Goal: Task Accomplishment & Management: Use online tool/utility

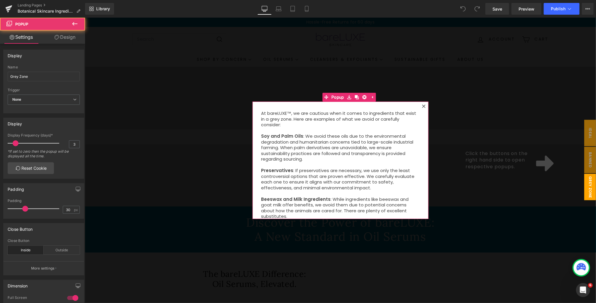
click at [424, 106] on icon at bounding box center [423, 105] width 3 height 3
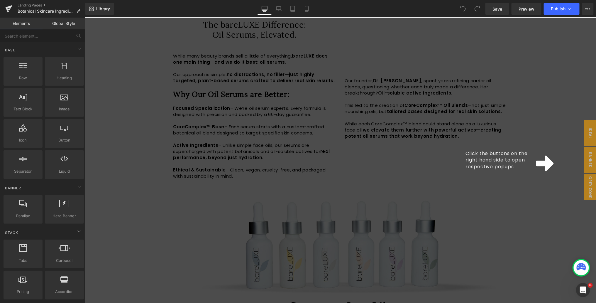
click at [537, 183] on div "Click the buttons on the right hand side to open respective popups." at bounding box center [339, 159] width 511 height 285
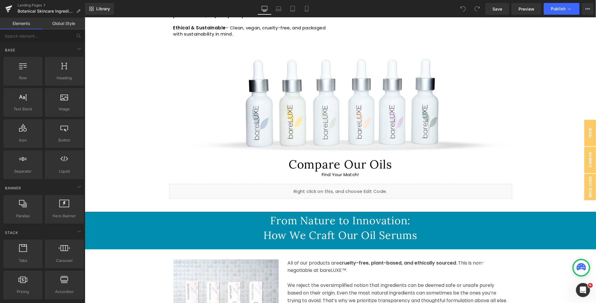
scroll to position [373, 0]
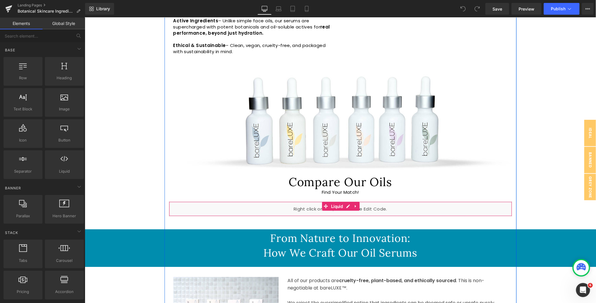
click at [426, 209] on div "Liquid" at bounding box center [340, 208] width 343 height 15
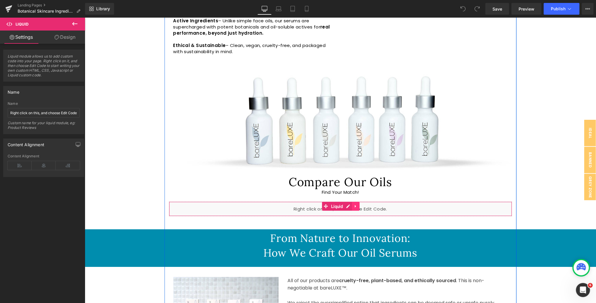
click at [357, 205] on icon at bounding box center [355, 206] width 4 height 4
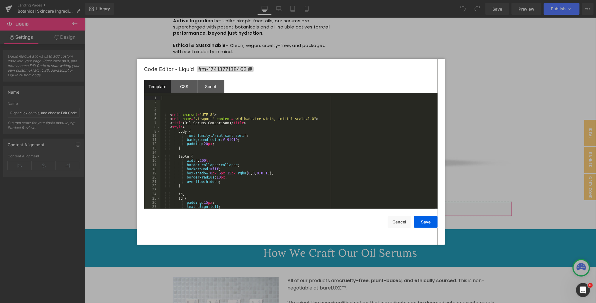
click at [293, 0] on div "You are previewing how the will restyle your page. You can not edit Elements in…" at bounding box center [298, 0] width 596 height 0
click at [179, 85] on div "CSS" at bounding box center [184, 86] width 27 height 13
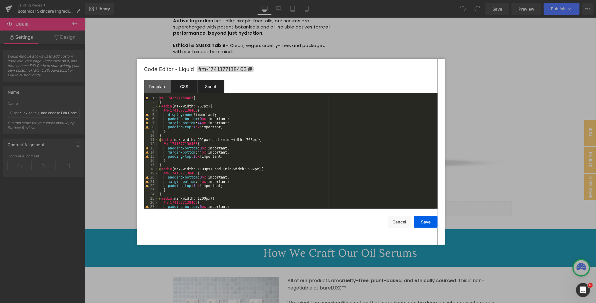
click at [205, 90] on div "Script" at bounding box center [211, 86] width 27 height 13
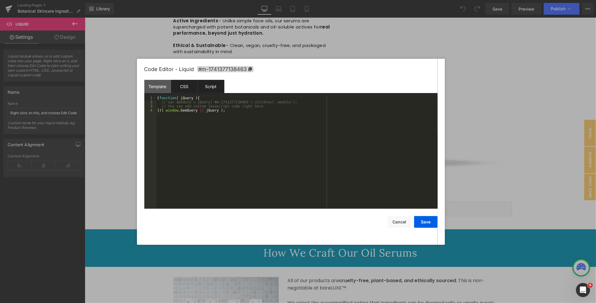
click at [190, 90] on div "CSS" at bounding box center [184, 86] width 27 height 13
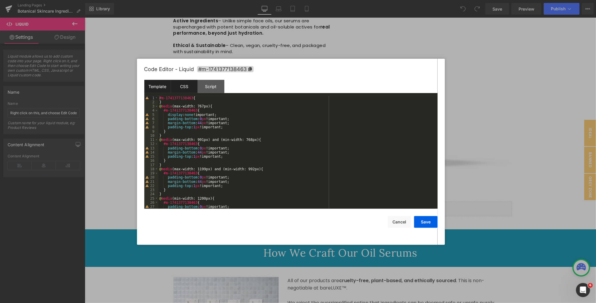
click at [168, 90] on div "Template" at bounding box center [157, 86] width 27 height 13
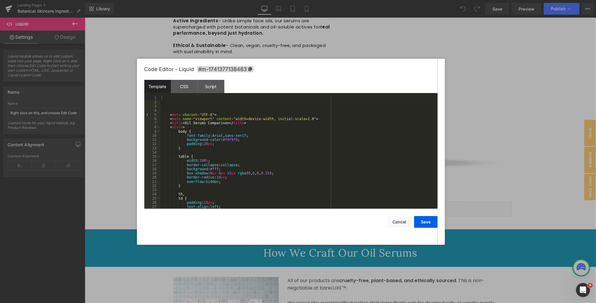
click at [326, 150] on div "< meta charset = "UTF-8" > < meta name = "viewport" content = "width=device-wid…" at bounding box center [297, 156] width 275 height 121
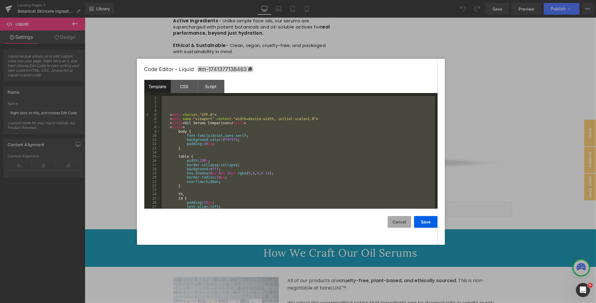
click at [402, 221] on button "Cancel" at bounding box center [399, 222] width 23 height 12
